Goal: Contribute content: Add original content to the website for others to see

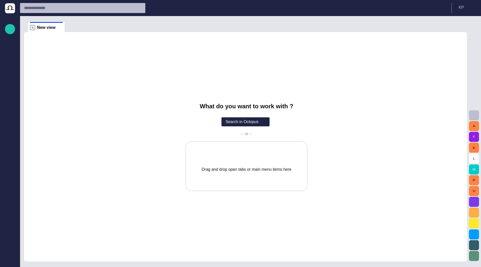
click at [476, 204] on span "button" at bounding box center [474, 202] width 6 height 6
click at [476, 202] on span "button" at bounding box center [474, 202] width 6 height 6
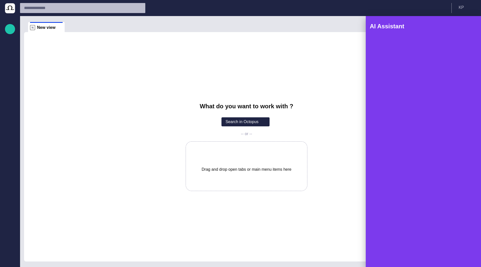
click at [320, 98] on div at bounding box center [240, 133] width 481 height 267
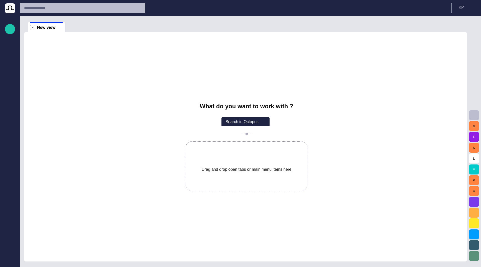
click at [476, 200] on span "button" at bounding box center [474, 202] width 6 height 6
click at [10, 33] on button "button" at bounding box center [10, 29] width 10 height 10
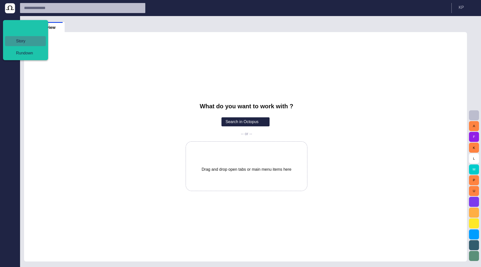
click at [18, 38] on span "Story" at bounding box center [27, 41] width 31 height 6
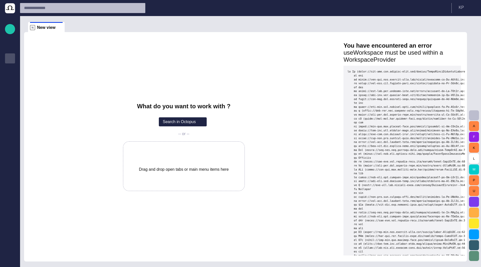
click at [12, 55] on div "Story folders" at bounding box center [10, 58] width 6 height 8
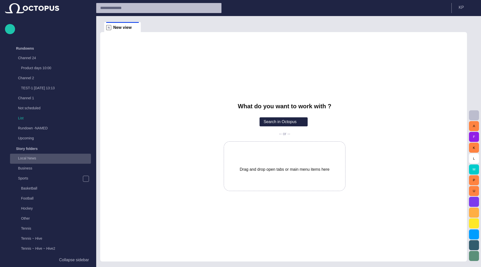
drag, startPoint x: 24, startPoint y: 155, endPoint x: 19, endPoint y: 159, distance: 6.6
click at [19, 159] on p "Local News" at bounding box center [54, 158] width 73 height 5
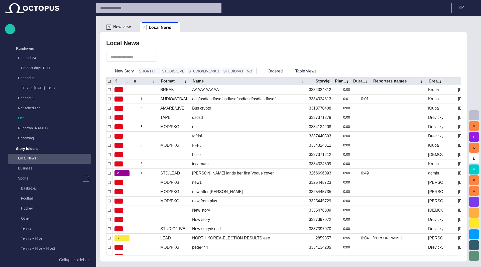
scroll to position [100, 0]
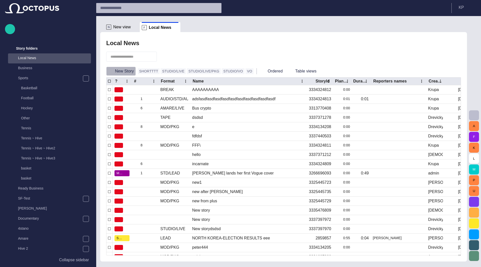
click at [125, 72] on button "New Story" at bounding box center [121, 71] width 30 height 9
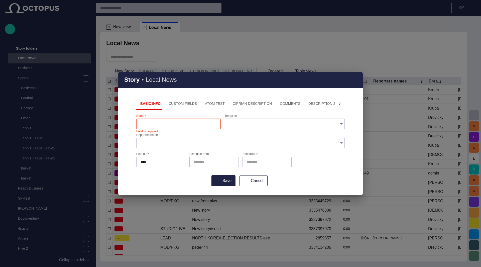
click at [353, 80] on div "Story • Local News" at bounding box center [240, 80] width 245 height 16
click at [355, 81] on span "button" at bounding box center [356, 80] width 6 height 6
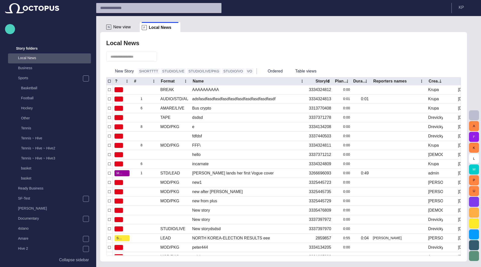
click at [8, 26] on span "button" at bounding box center [10, 29] width 6 height 7
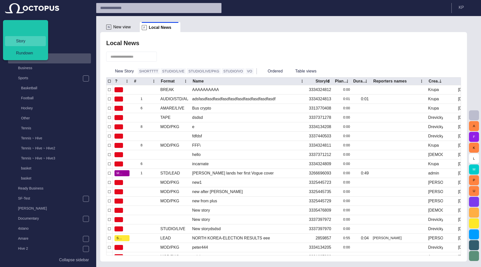
click at [16, 39] on span "Story" at bounding box center [27, 41] width 31 height 6
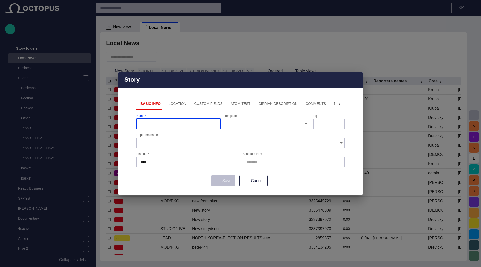
click at [169, 102] on button "Location" at bounding box center [178, 104] width 26 height 12
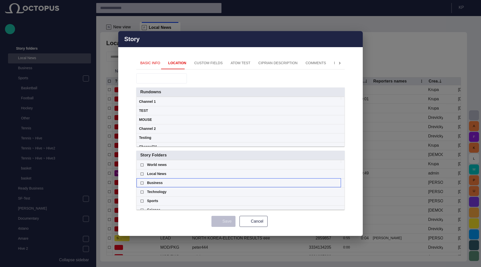
click at [294, 181] on div "Business" at bounding box center [239, 183] width 200 height 9
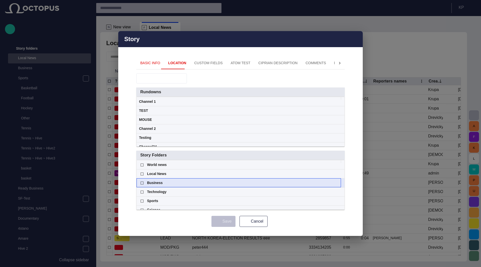
click at [337, 182] on span at bounding box center [337, 183] width 4 height 4
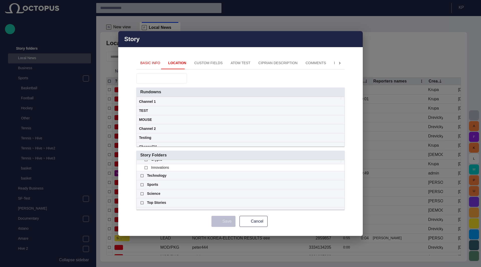
scroll to position [32, 0]
click at [336, 184] on span at bounding box center [337, 185] width 4 height 4
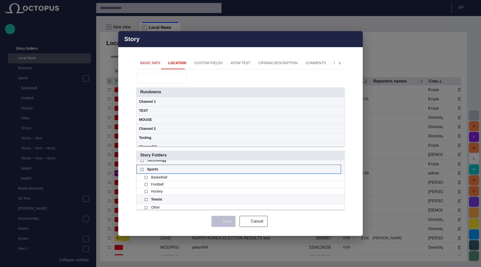
scroll to position [49, 0]
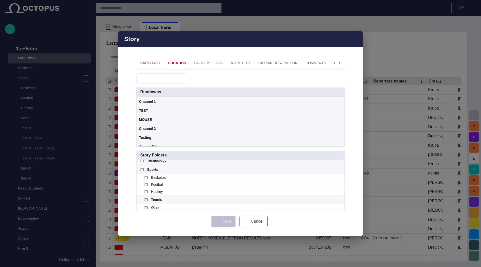
click at [254, 219] on button "Cancel" at bounding box center [254, 221] width 28 height 11
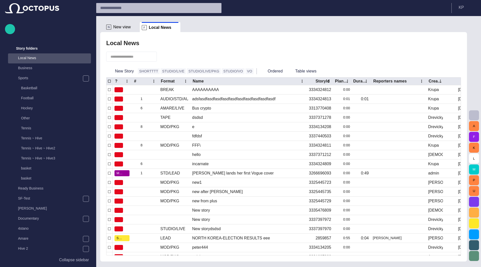
click at [172, 58] on div at bounding box center [283, 56] width 355 height 17
click at [169, 57] on button "button" at bounding box center [164, 56] width 10 height 9
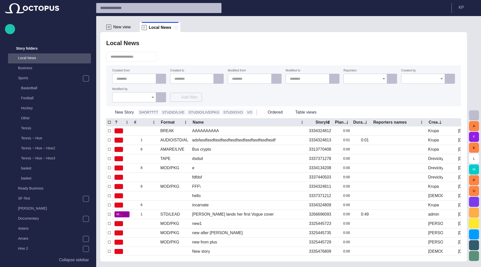
click at [174, 27] on span at bounding box center [176, 27] width 5 height 5
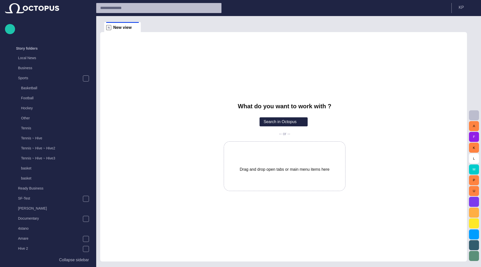
click at [110, 57] on div "What do you want to work with ? Search in Octopus -- or -- Drag and drop open t…" at bounding box center [283, 146] width 367 height 229
click at [58, 47] on div "Story folders" at bounding box center [44, 48] width 73 height 8
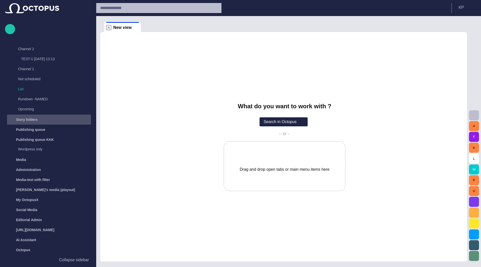
scroll to position [29, 0]
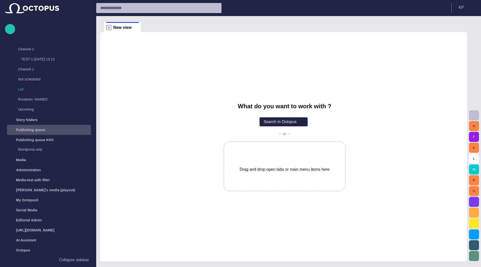
click at [33, 131] on p "Publishing queue" at bounding box center [30, 129] width 29 height 5
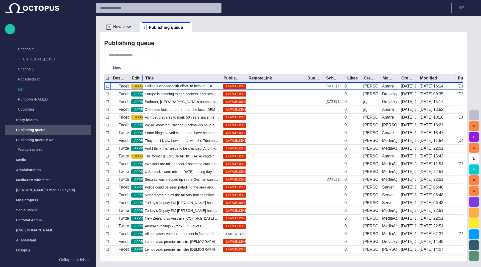
click at [144, 78] on div at bounding box center [143, 78] width 3 height 8
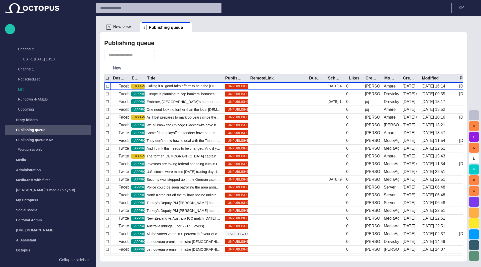
scroll to position [0, 0]
click at [164, 55] on span "button" at bounding box center [161, 55] width 5 height 5
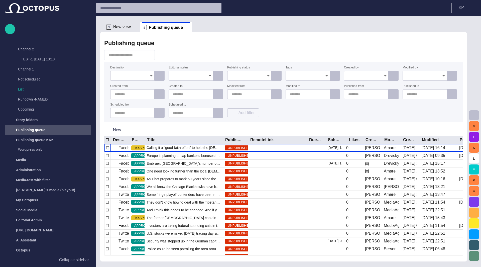
click at [326, 76] on icon "Open" at bounding box center [327, 76] width 6 height 6
click at [338, 55] on div at bounding box center [283, 55] width 359 height 10
click at [164, 56] on span "button" at bounding box center [161, 55] width 5 height 5
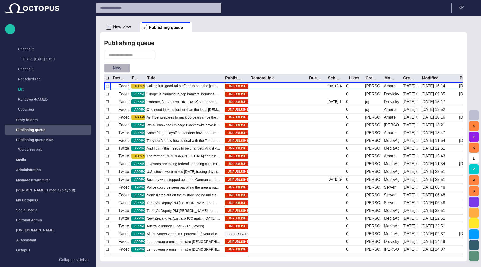
click at [126, 69] on span "button" at bounding box center [125, 68] width 5 height 5
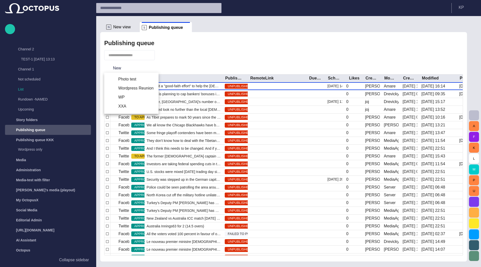
click at [306, 61] on div at bounding box center [240, 133] width 481 height 267
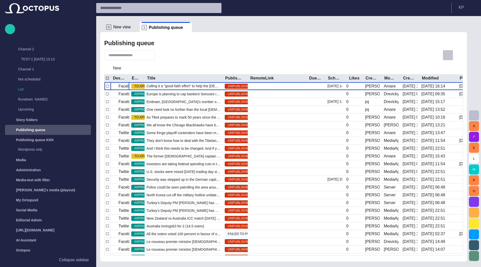
click at [449, 55] on span "button" at bounding box center [448, 55] width 6 height 6
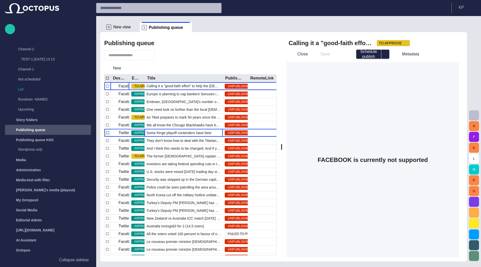
click at [165, 134] on span "Some fringe playoff contenders have been making some moves l" at bounding box center [184, 132] width 74 height 5
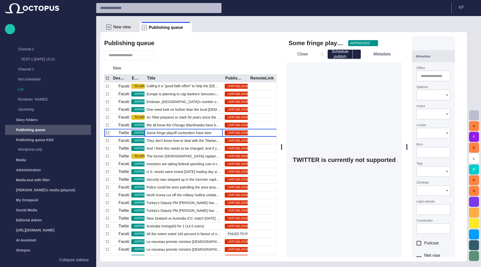
type input "*****"
type input "**********"
type input "**"
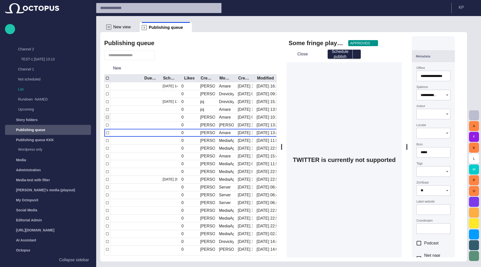
scroll to position [0, 165]
click at [222, 78] on icon "Sort" at bounding box center [221, 78] width 5 height 5
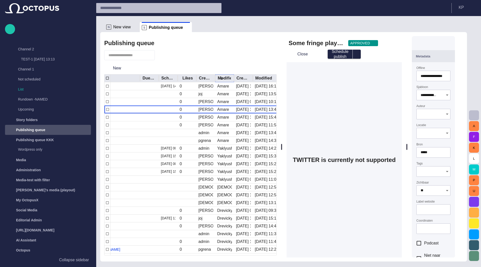
click at [221, 78] on icon "Sort" at bounding box center [221, 78] width 5 height 5
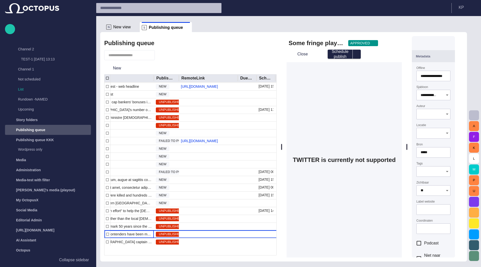
scroll to position [3588, 68]
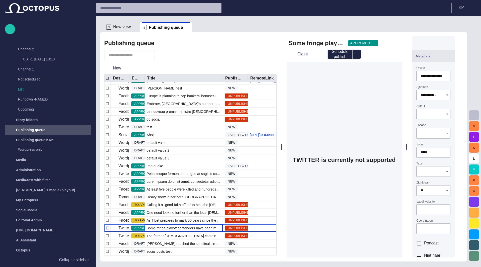
click at [380, 81] on div "TWITTER is currently not supported" at bounding box center [344, 159] width 115 height 195
click at [452, 42] on span "button" at bounding box center [449, 43] width 6 height 6
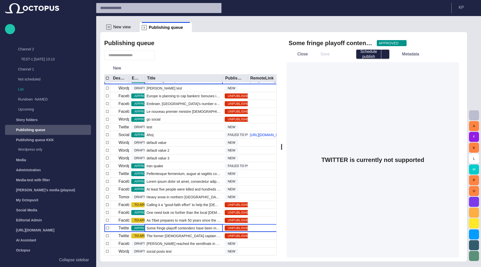
click at [181, 84] on div "[PERSON_NAME] - test - web headline" at bounding box center [184, 81] width 78 height 8
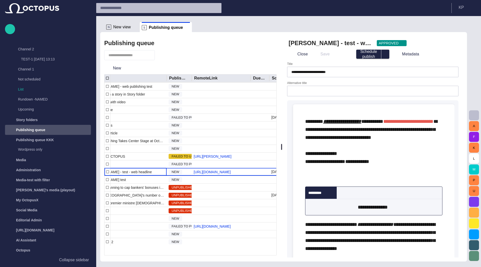
scroll to position [3219, 0]
click at [339, 54] on span "button" at bounding box center [338, 54] width 5 height 5
click at [215, 58] on div at bounding box center [240, 133] width 481 height 267
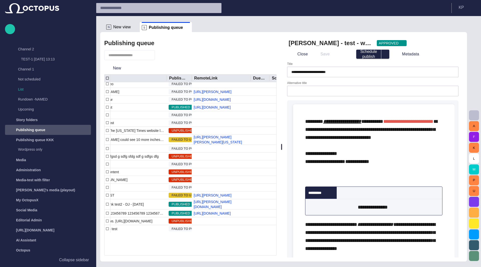
click at [165, 59] on button "button" at bounding box center [162, 55] width 10 height 9
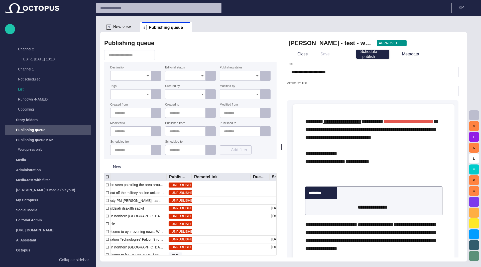
click at [149, 75] on icon "Open" at bounding box center [148, 76] width 6 height 6
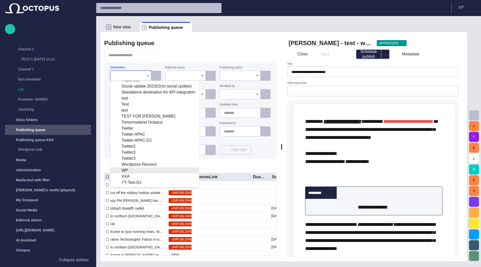
click at [127, 172] on div "WP" at bounding box center [155, 171] width 81 height 6
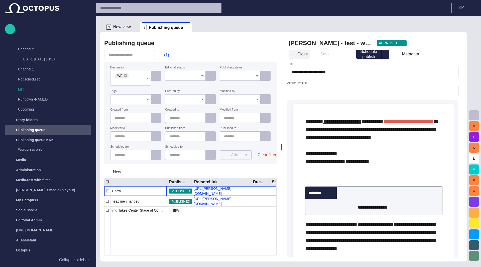
click at [305, 55] on button "Close" at bounding box center [299, 54] width 21 height 9
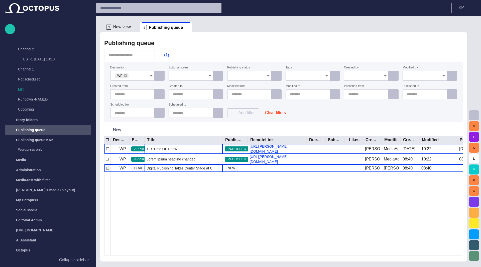
click at [180, 169] on span "Digital Publishing Takes Center Stage at Octopus Product Day" at bounding box center [184, 168] width 74 height 5
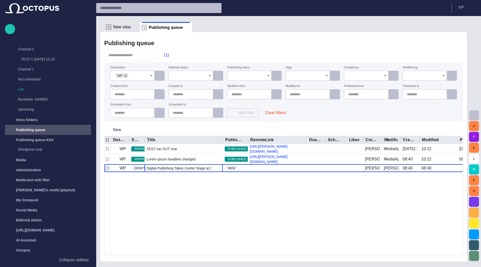
click at [180, 169] on span "Digital Publishing Takes Center Stage at Octopus Product Day" at bounding box center [184, 168] width 74 height 5
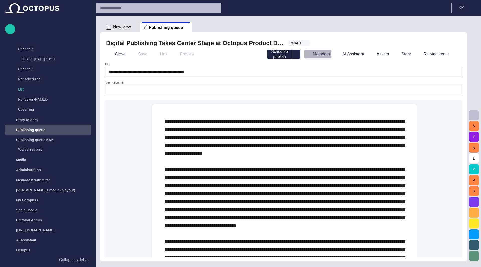
click at [318, 56] on button "Metadata" at bounding box center [318, 54] width 28 height 9
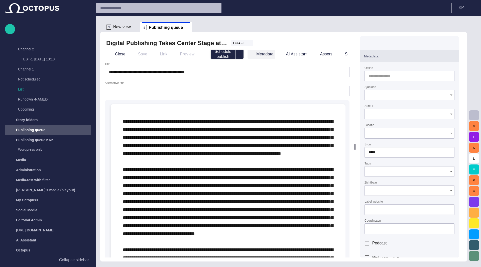
type input "**********"
type input "**"
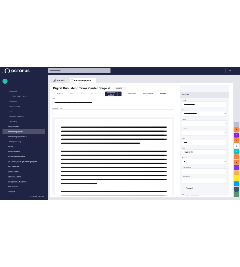
scroll to position [0, 0]
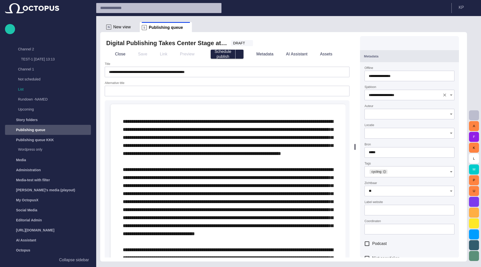
click at [381, 95] on input "**********" at bounding box center [404, 95] width 71 height 5
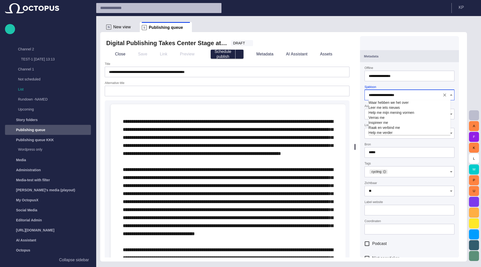
click at [388, 84] on form "**********" at bounding box center [410, 183] width 90 height 235
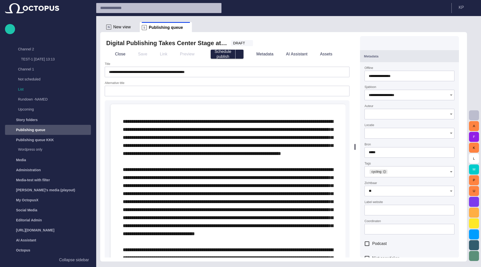
click at [391, 132] on input "Locatie" at bounding box center [408, 133] width 78 height 5
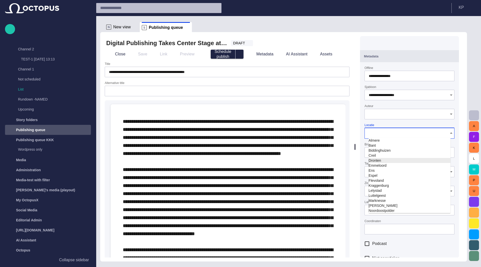
click at [382, 160] on td "Dronten" at bounding box center [410, 160] width 82 height 5
type input "*******"
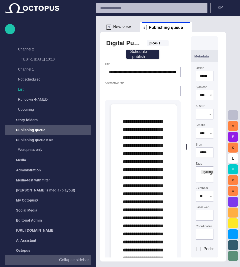
click at [71, 258] on p "Collapse sidebar" at bounding box center [74, 260] width 30 height 6
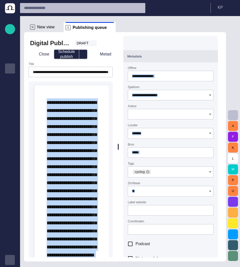
drag, startPoint x: 166, startPoint y: 120, endPoint x: 101, endPoint y: 118, distance: 64.2
click at [101, 118] on div "**********" at bounding box center [125, 146] width 202 height 229
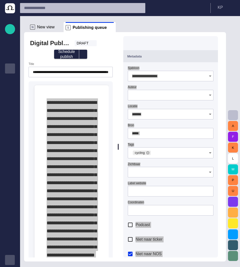
type input "**"
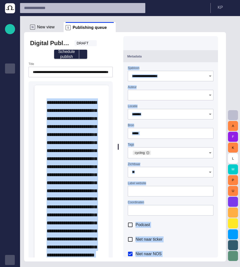
click at [182, 65] on div "**********" at bounding box center [170, 174] width 95 height 224
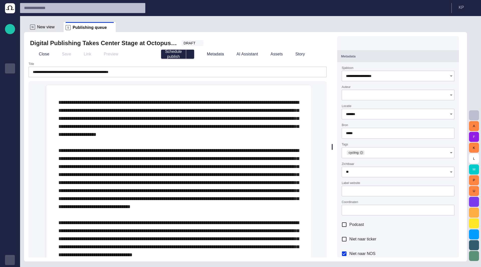
click at [439, 56] on div "Metadata" at bounding box center [399, 56] width 114 height 6
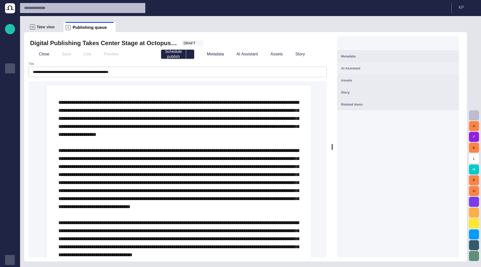
click at [430, 67] on div "AI Assistant" at bounding box center [399, 68] width 114 height 6
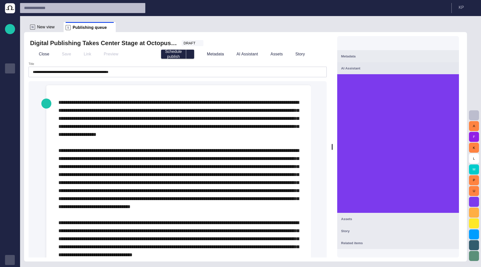
click at [59, 104] on span at bounding box center [178, 243] width 241 height 286
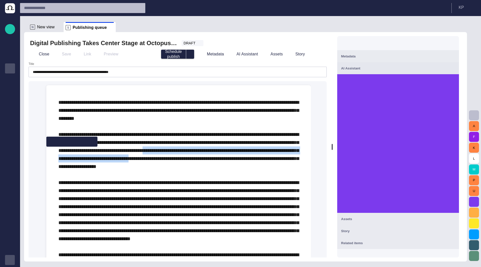
drag, startPoint x: 225, startPoint y: 148, endPoint x: 239, endPoint y: 161, distance: 18.6
click at [239, 161] on span at bounding box center [178, 259] width 241 height 318
click at [51, 142] on span "button" at bounding box center [51, 141] width 5 height 5
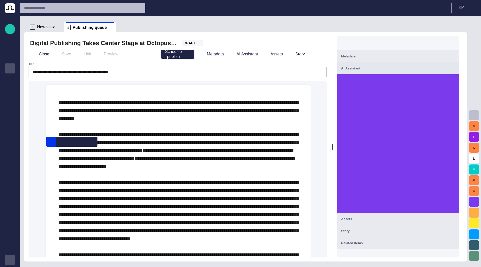
click at [96, 110] on span "**********" at bounding box center [178, 126] width 241 height 53
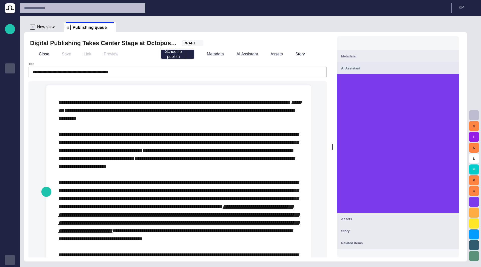
click at [152, 191] on span "**********" at bounding box center [178, 182] width 241 height 53
click at [47, 191] on span "button" at bounding box center [46, 192] width 6 height 10
click at [178, 178] on p "**********" at bounding box center [178, 258] width 241 height 321
click at [141, 172] on p "**********" at bounding box center [178, 258] width 241 height 321
click at [190, 56] on span "select publish option" at bounding box center [190, 54] width 4 height 4
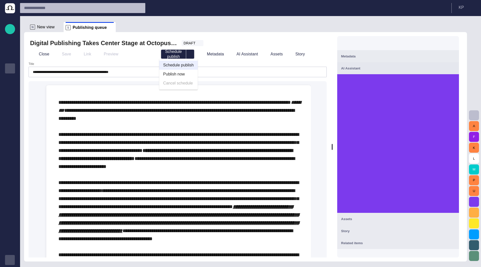
click at [183, 73] on li "Publish now" at bounding box center [178, 74] width 39 height 9
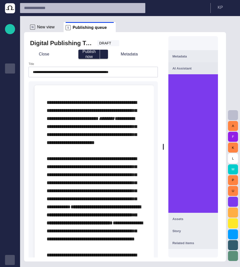
click at [90, 55] on button "Publish now" at bounding box center [88, 54] width 21 height 9
